Goal: Navigation & Orientation: Find specific page/section

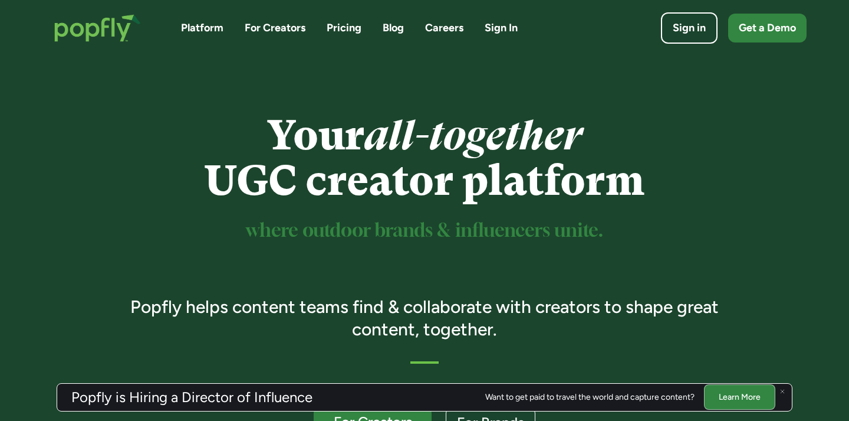
click at [118, 30] on img "home" at bounding box center [97, 27] width 110 height 51
click at [268, 26] on link "For Creators" at bounding box center [275, 28] width 61 height 15
